Goal: Task Accomplishment & Management: Manage account settings

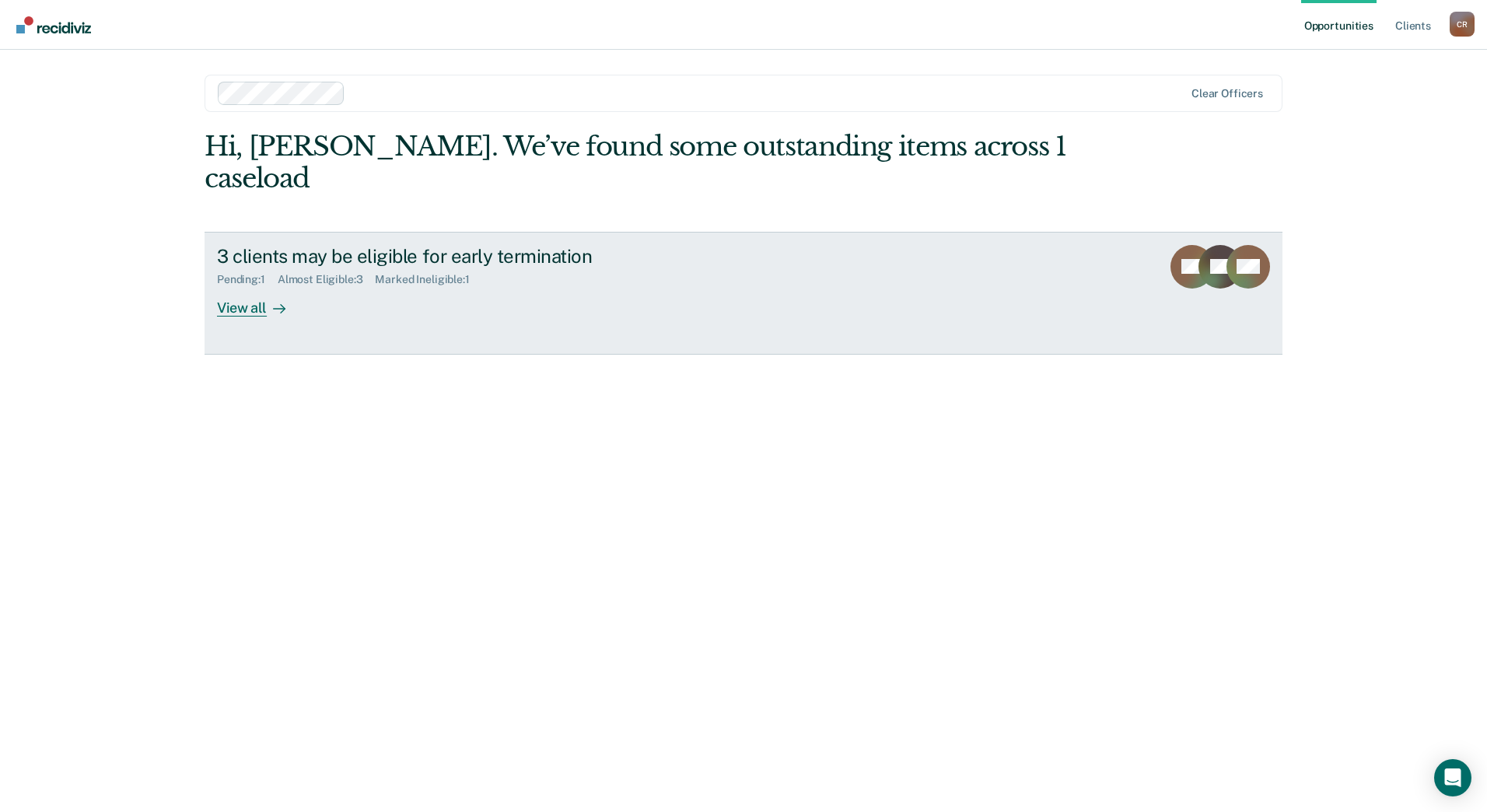
click at [461, 274] on div "3 clients may be eligible for early termination Pending : 1 Almost Eligible : 3…" at bounding box center [508, 281] width 583 height 72
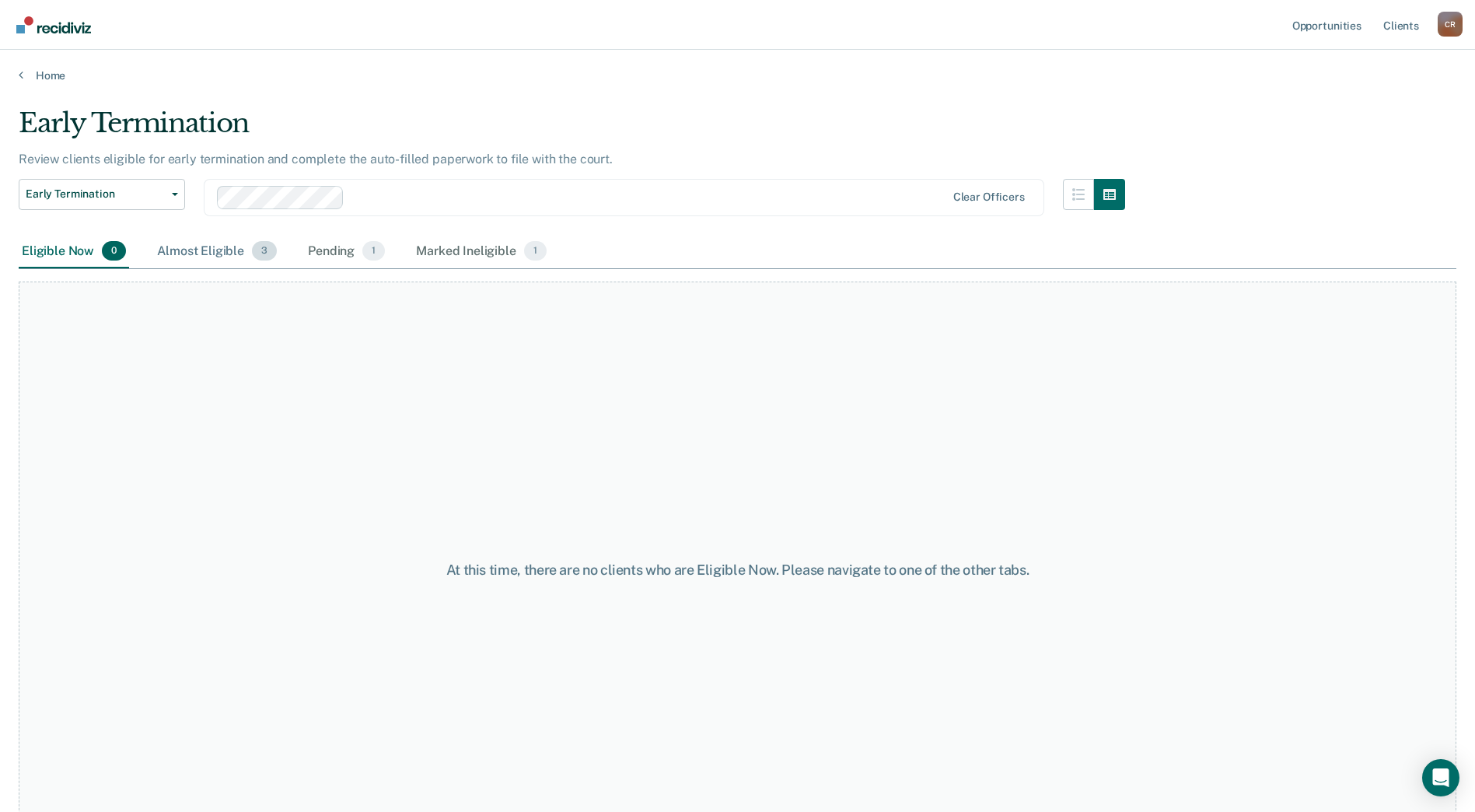
click at [217, 248] on div "Almost Eligible 3" at bounding box center [217, 252] width 126 height 34
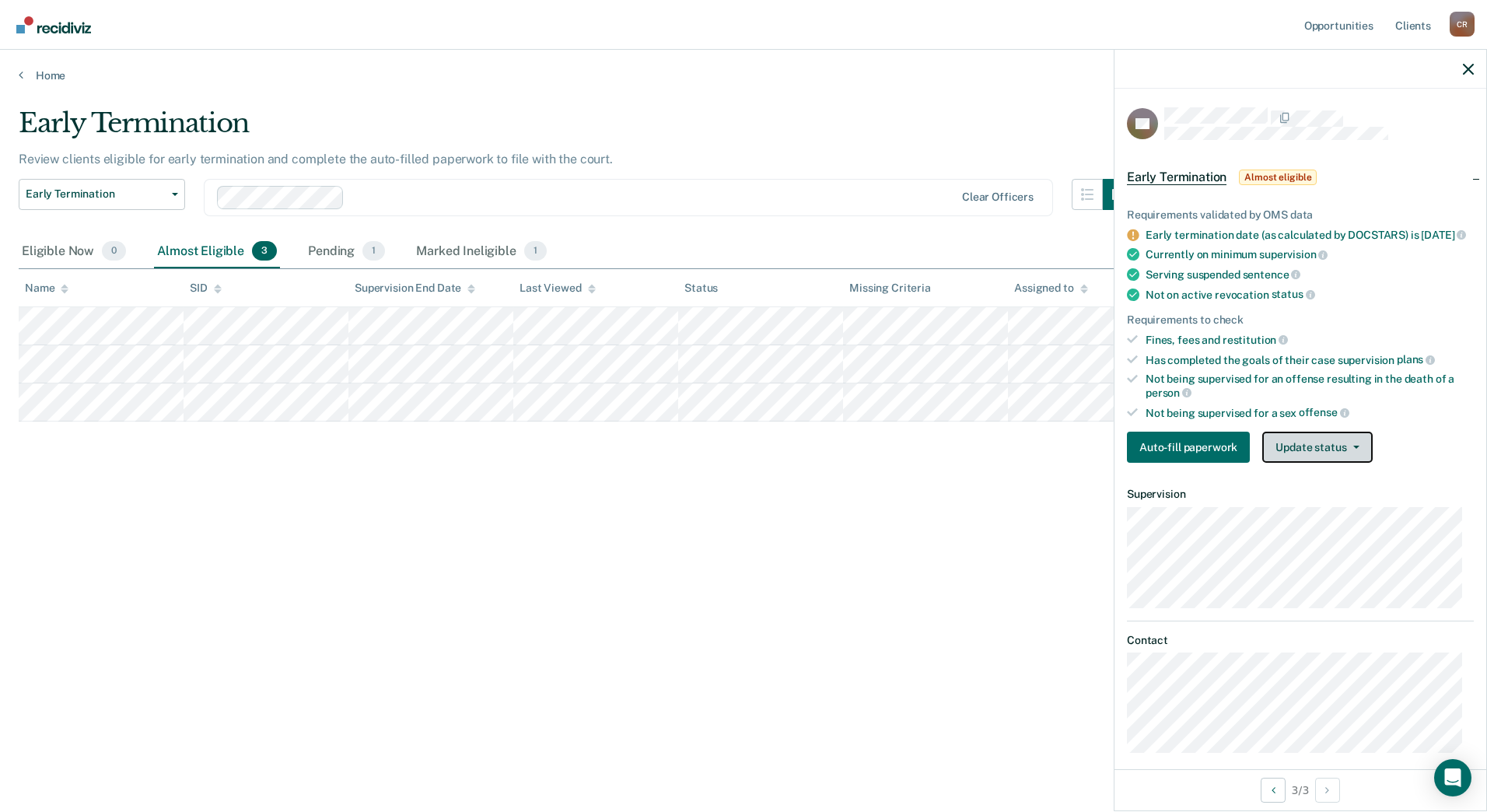
click at [1326, 457] on button "Update status" at bounding box center [1317, 447] width 110 height 31
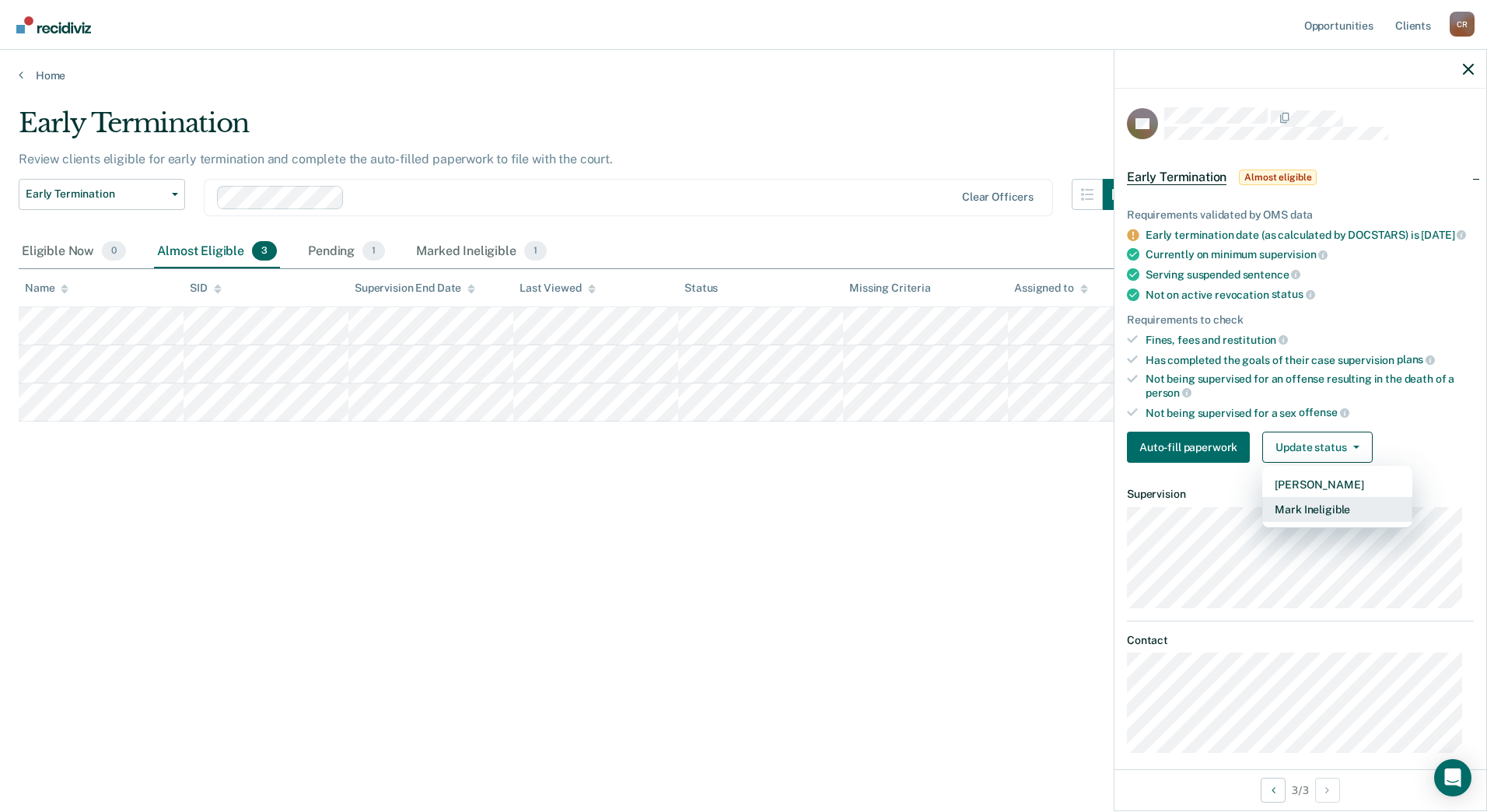
click at [1309, 522] on button "Mark Ineligible" at bounding box center [1337, 509] width 150 height 25
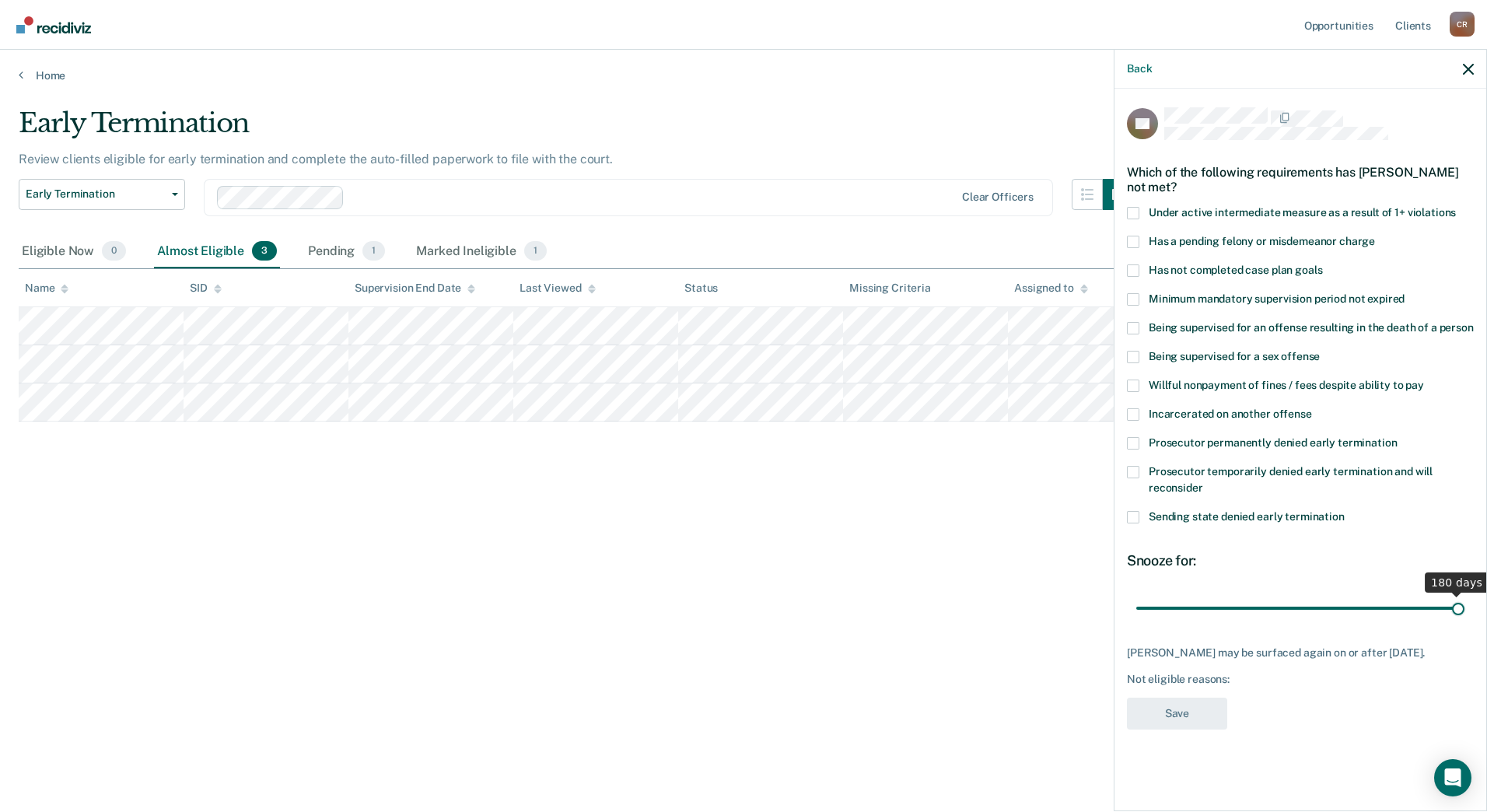
drag, startPoint x: 1197, startPoint y: 610, endPoint x: 1651, endPoint y: 640, distance: 455.0
type input "180"
click at [1464, 621] on input "range" at bounding box center [1300, 607] width 328 height 27
click at [1133, 241] on span at bounding box center [1133, 241] width 12 height 12
click at [1375, 235] on input "Has a pending felony or misdemeanor charge" at bounding box center [1375, 235] width 0 height 0
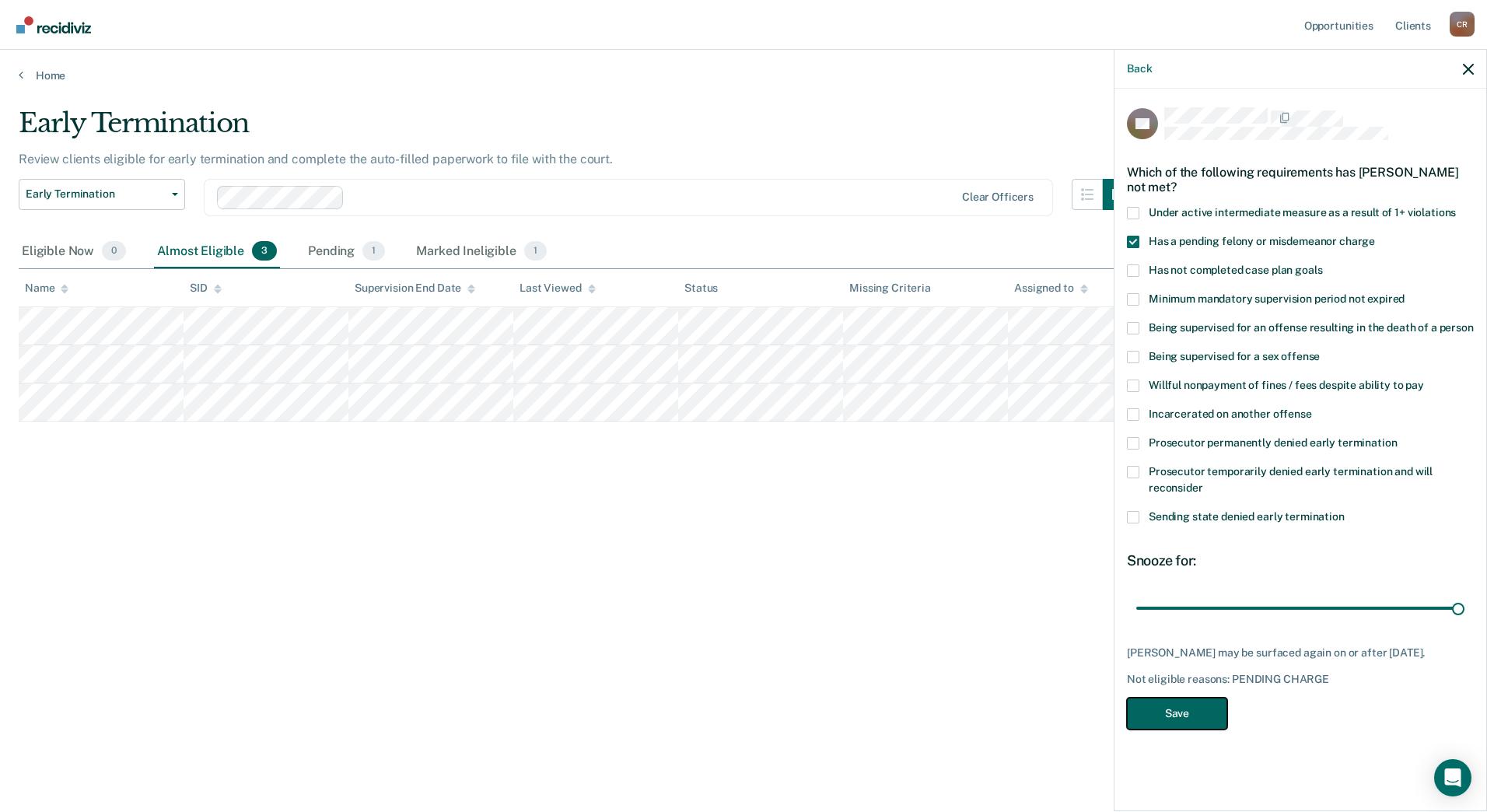
click at [1194, 709] on button "Save" at bounding box center [1177, 713] width 100 height 32
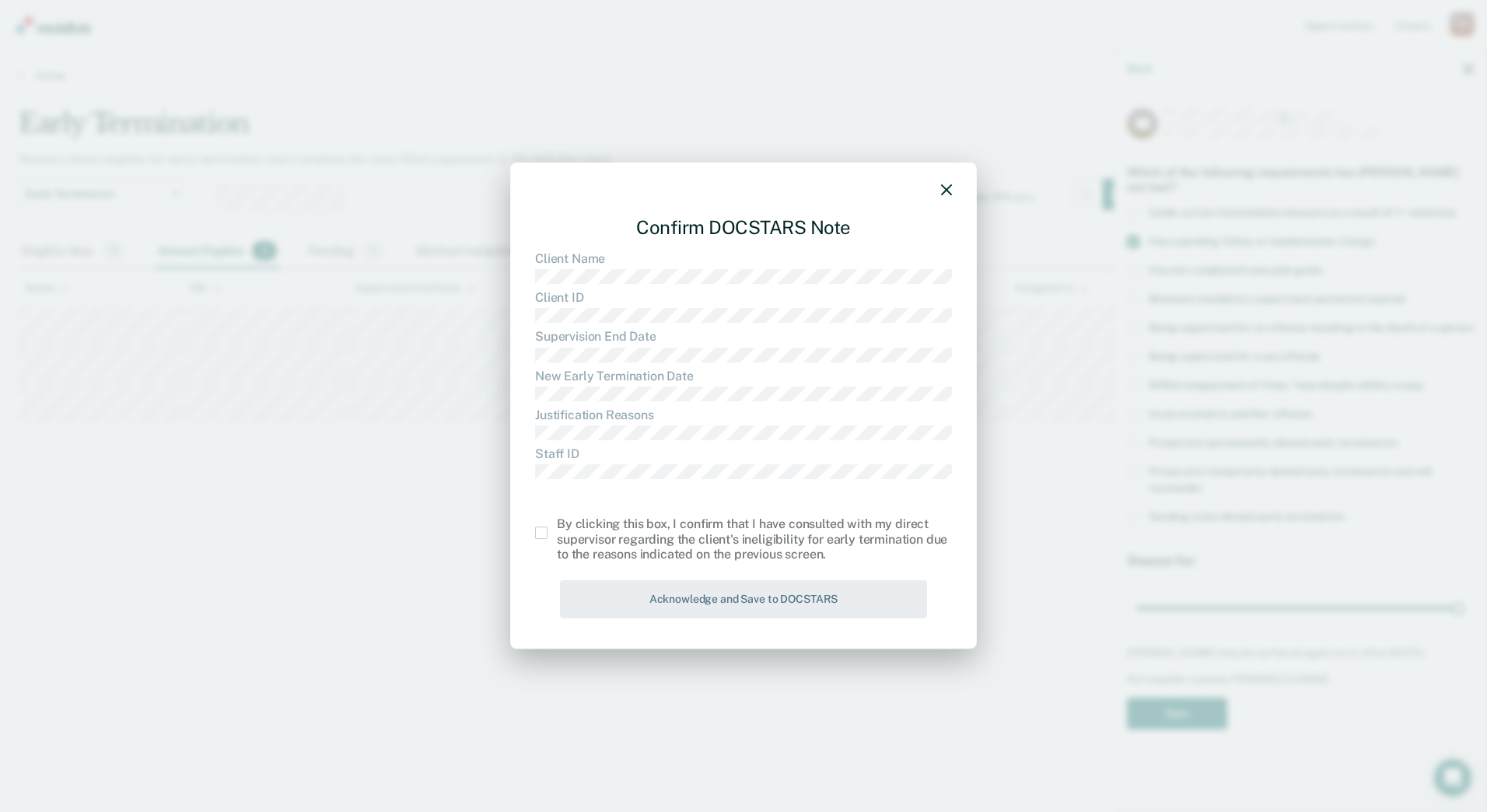
click at [548, 535] on label at bounding box center [546, 532] width 22 height 12
click at [557, 526] on input "checkbox" at bounding box center [557, 526] width 0 height 0
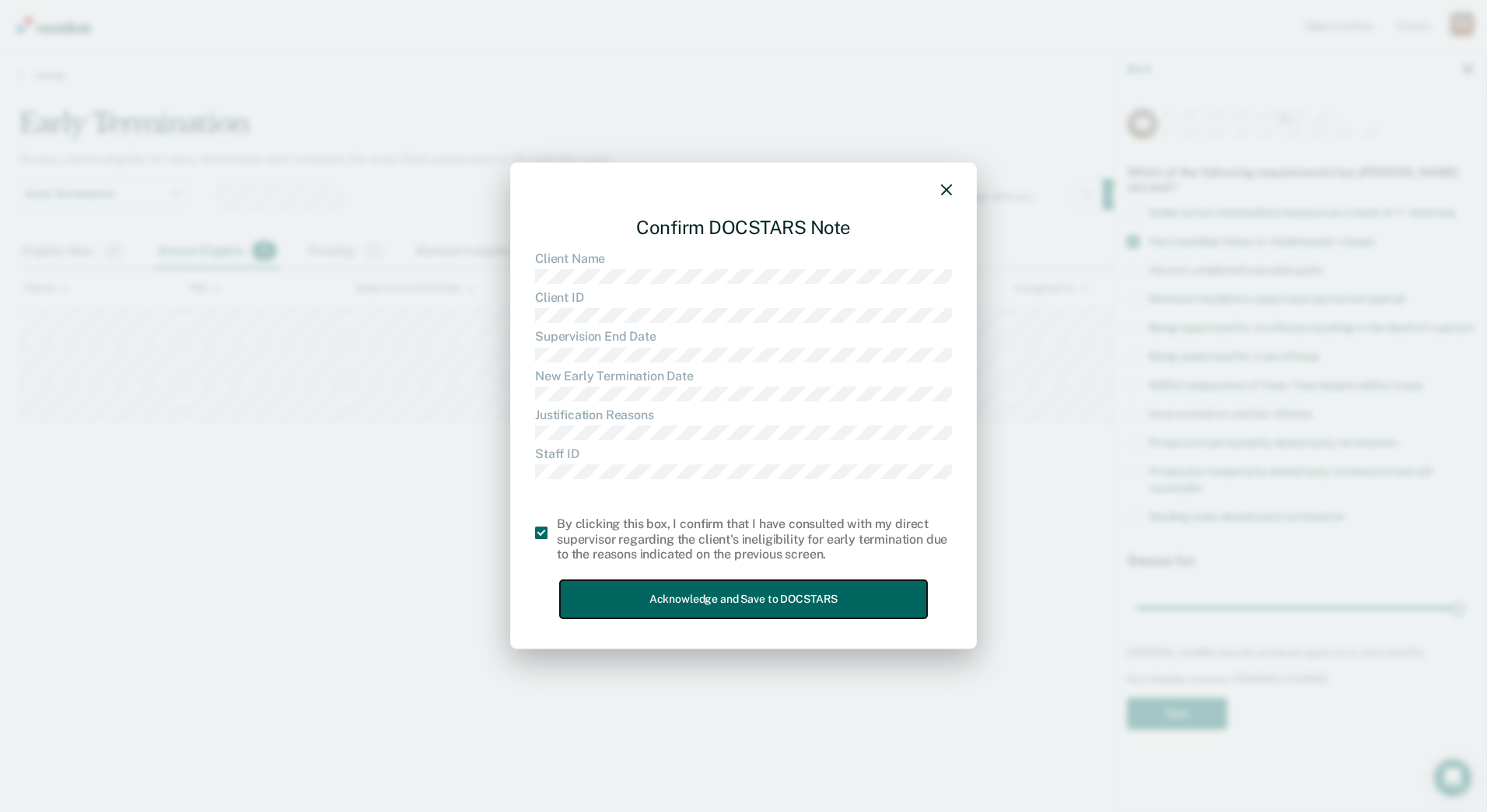
click at [659, 600] on button "Acknowledge and Save to DOCSTARS" at bounding box center [743, 599] width 367 height 38
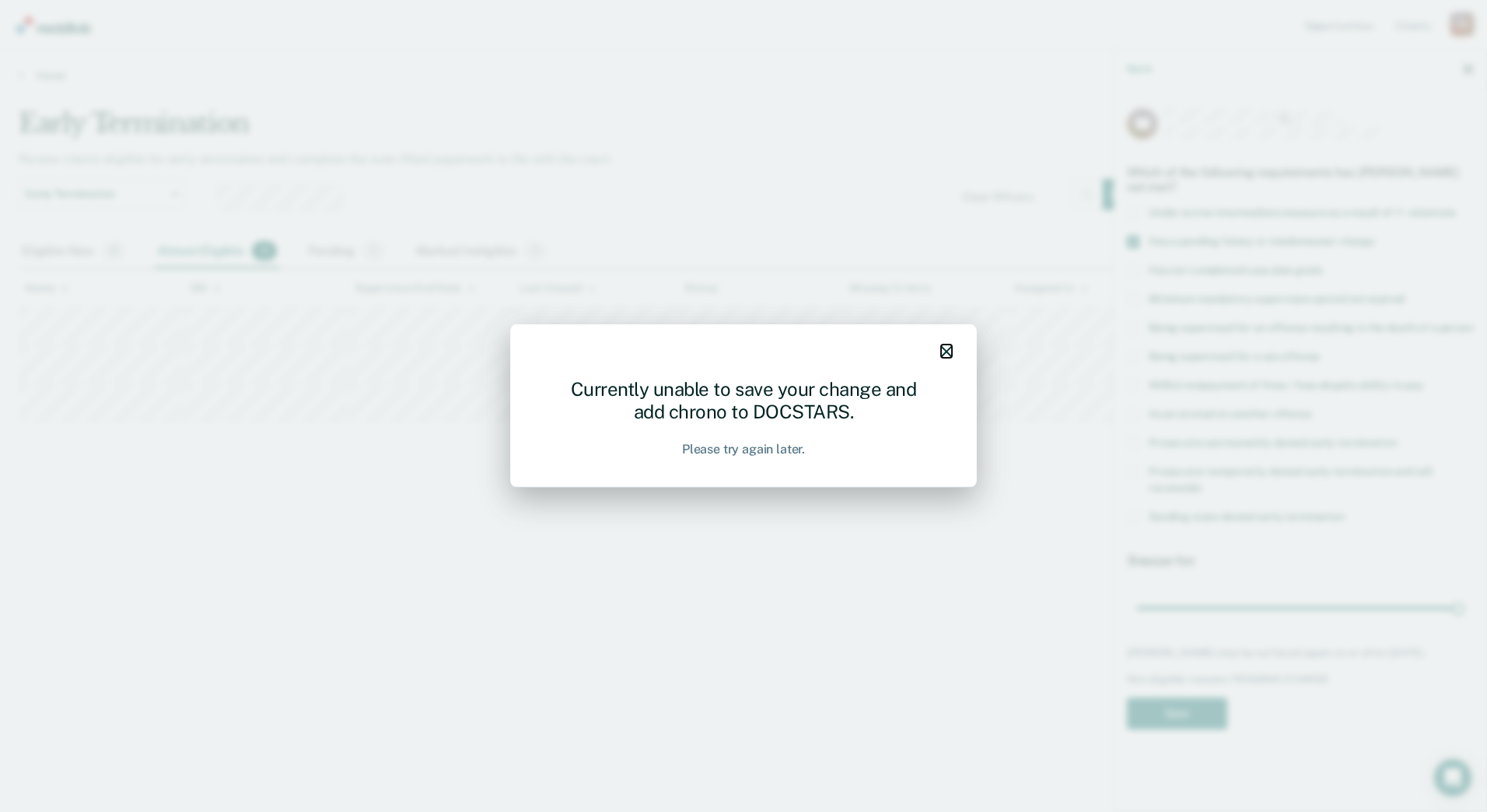
click at [941, 354] on icon "button" at bounding box center [946, 351] width 11 height 11
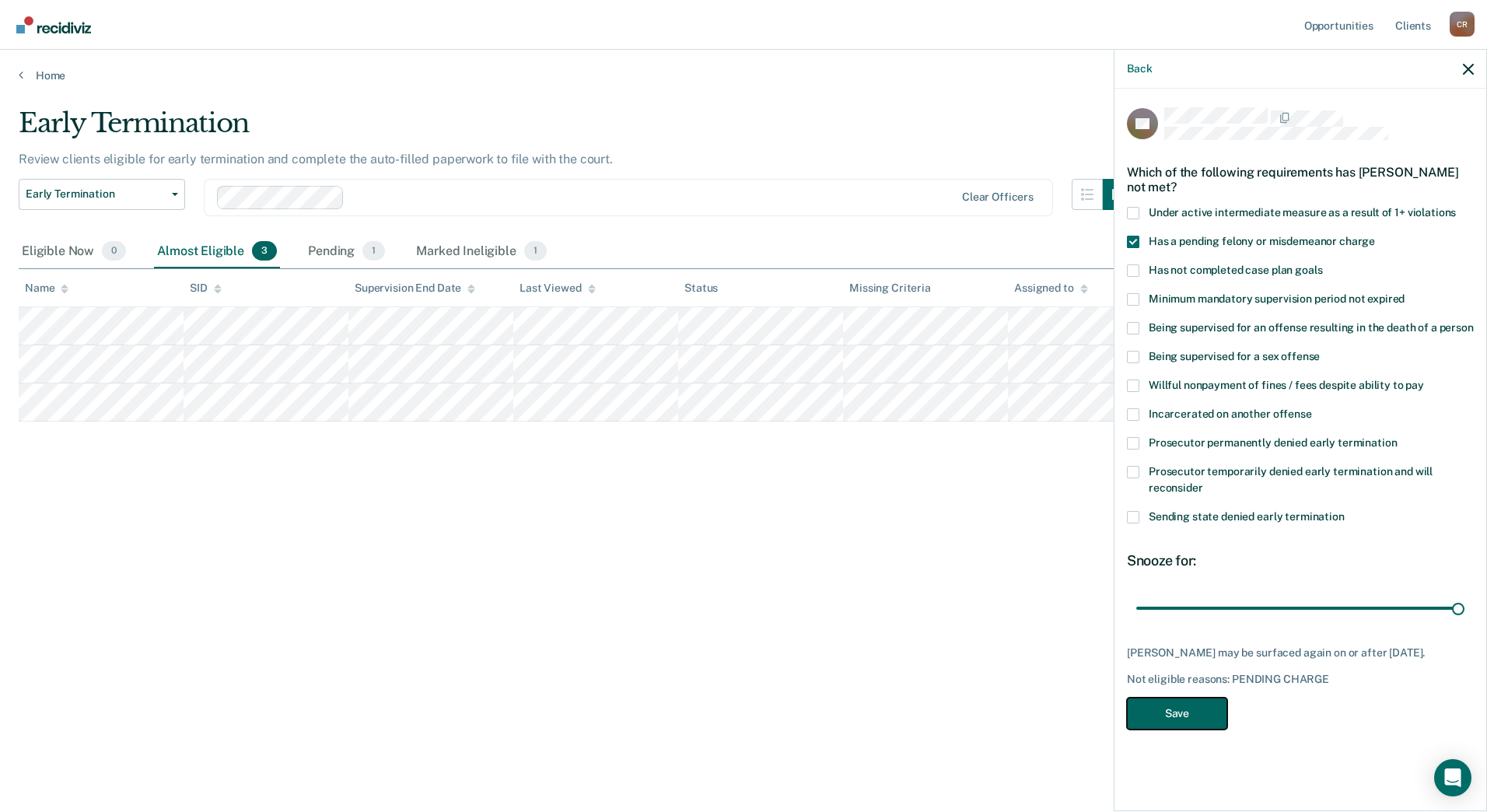
click at [1193, 718] on button "Save" at bounding box center [1177, 713] width 100 height 32
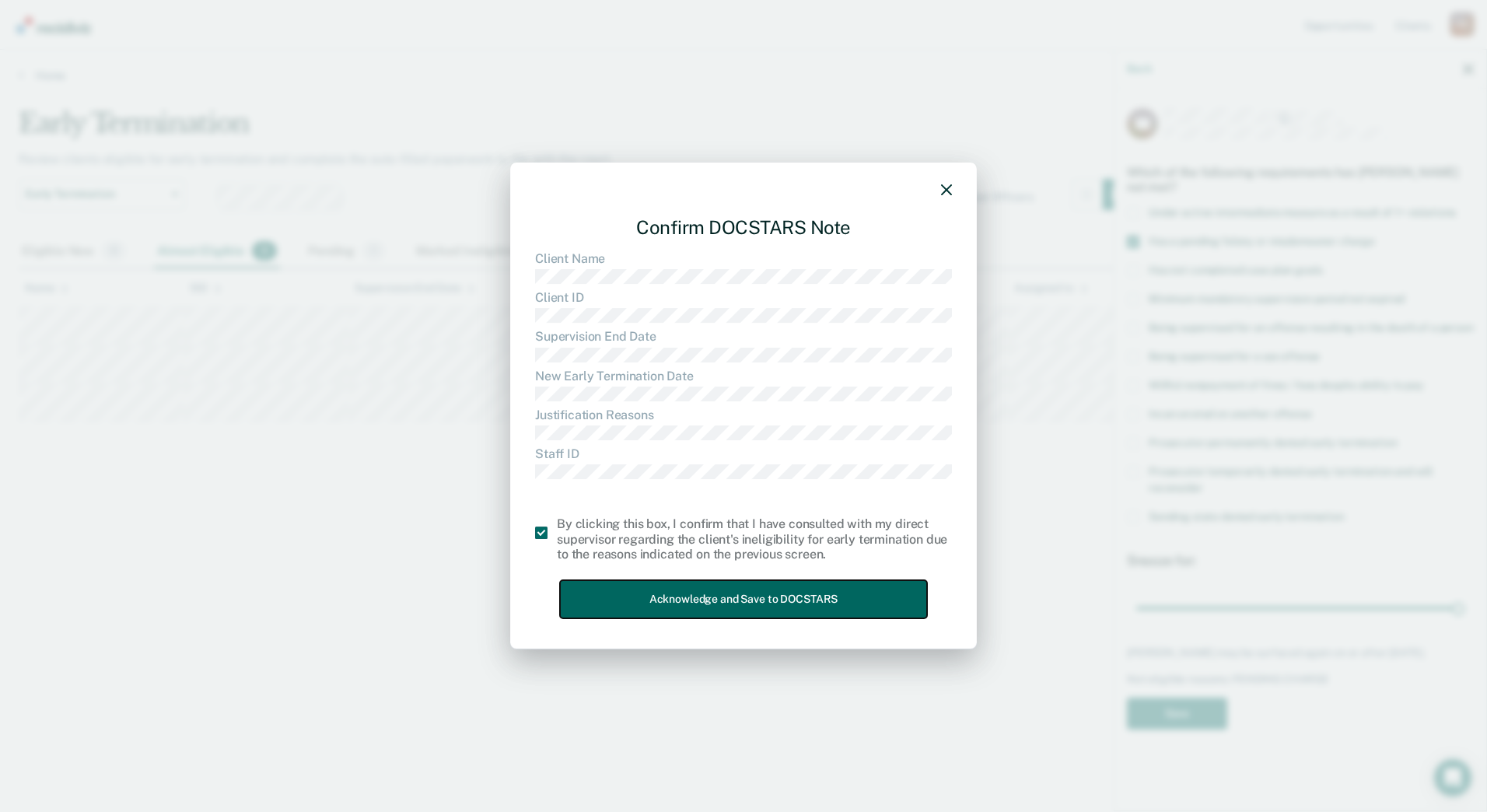
click at [665, 608] on button "Acknowledge and Save to DOCSTARS" at bounding box center [743, 599] width 367 height 38
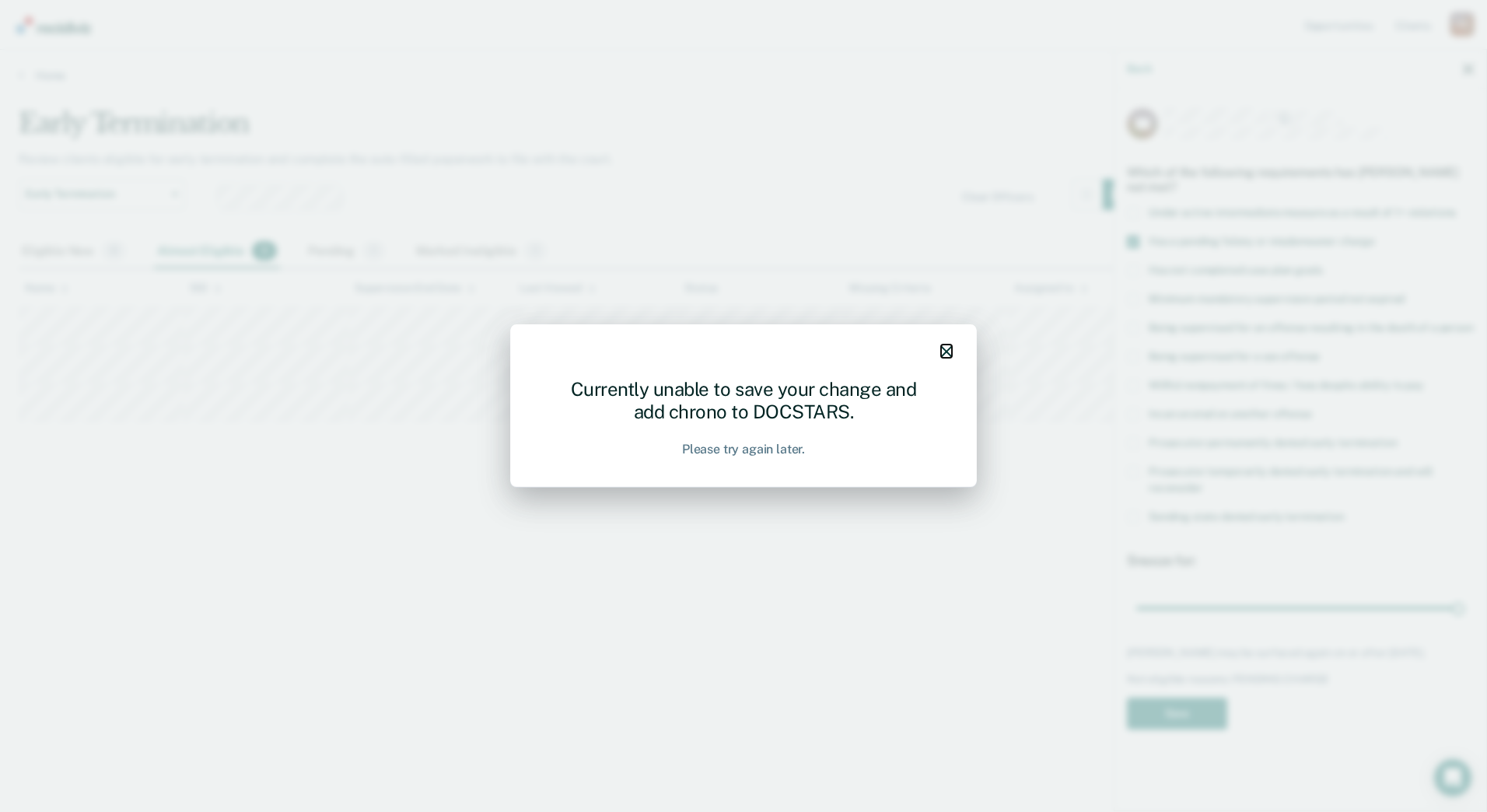
click at [947, 351] on icon "button" at bounding box center [946, 351] width 11 height 11
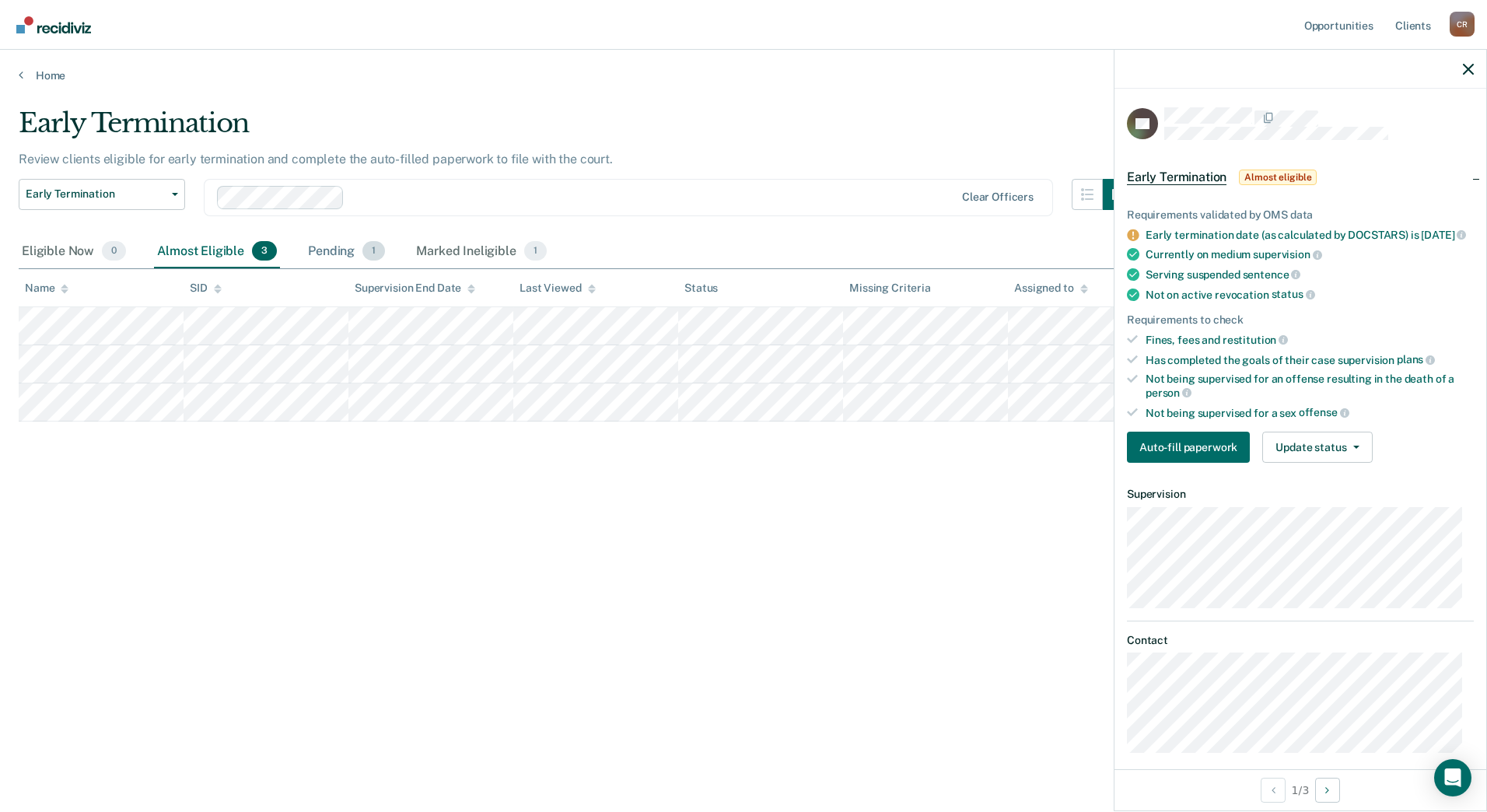
click at [356, 256] on div "Pending 1" at bounding box center [346, 252] width 83 height 34
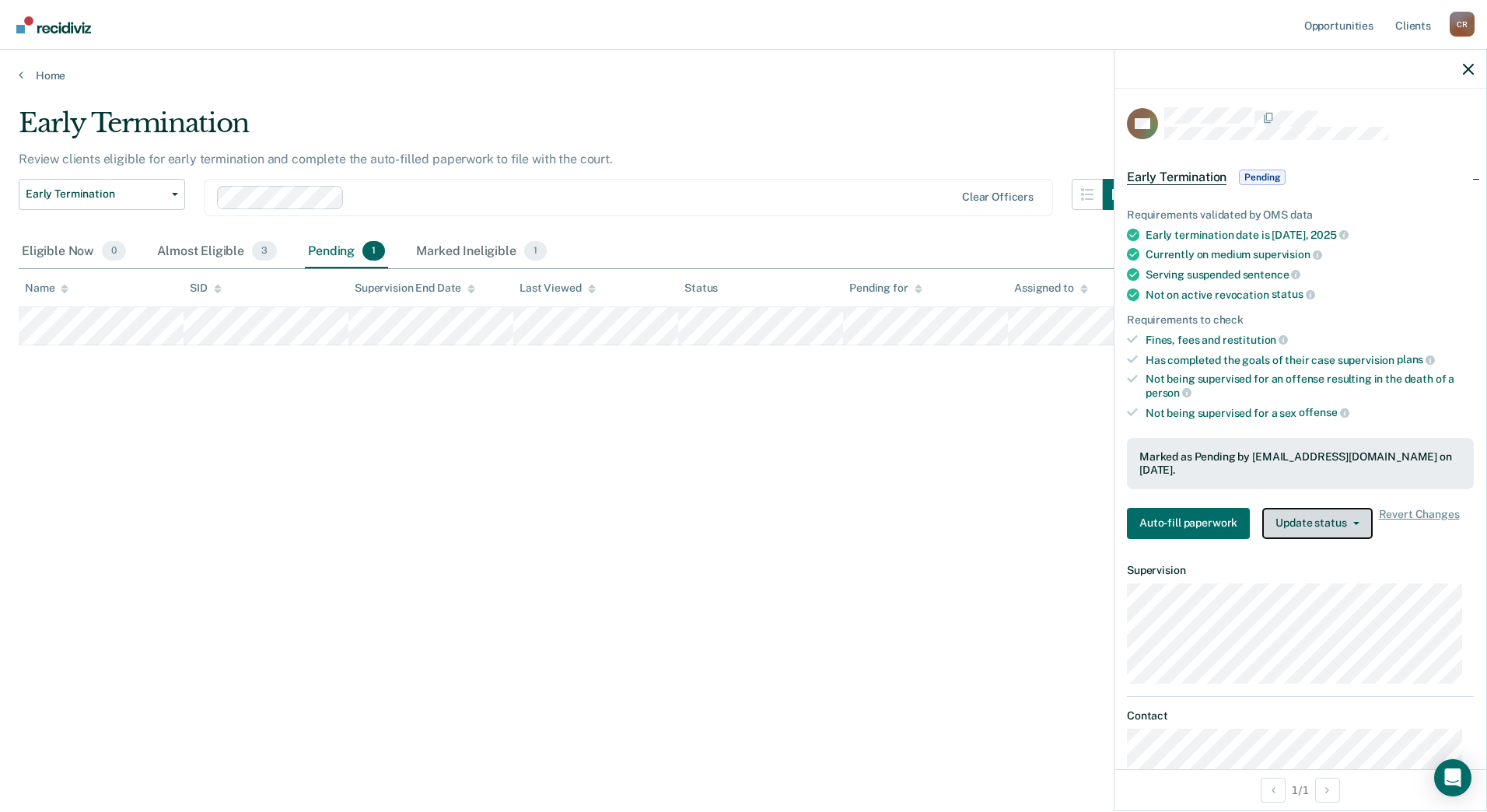
click at [1316, 536] on button "Update status" at bounding box center [1317, 523] width 110 height 31
click at [1316, 535] on button "Update status" at bounding box center [1317, 523] width 110 height 31
click at [707, 600] on div "Early Termination Review clients eligible for early termination and complete th…" at bounding box center [743, 402] width 1450 height 588
